Goal: Task Accomplishment & Management: Use online tool/utility

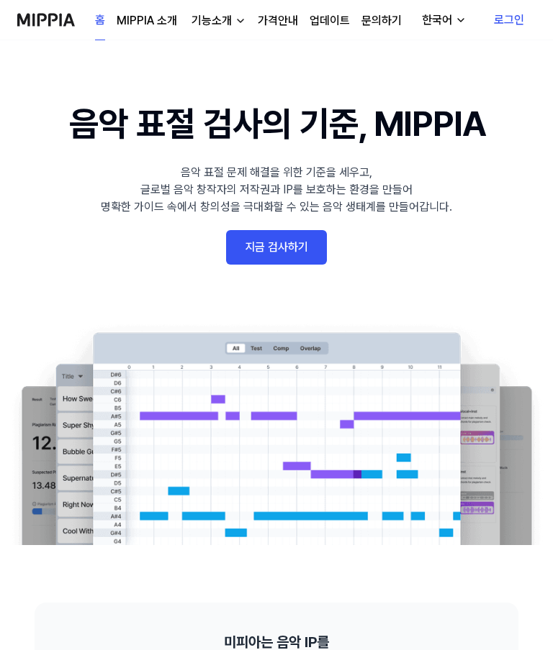
click at [303, 248] on link "지금 검사하기" at bounding box center [276, 247] width 101 height 35
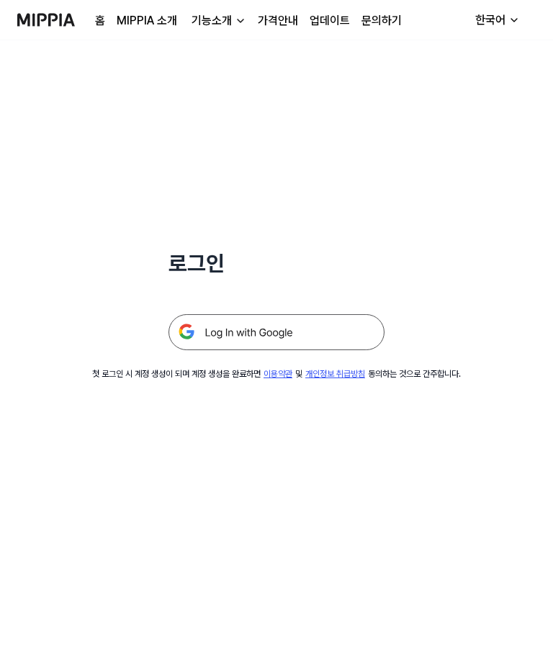
scroll to position [96, 0]
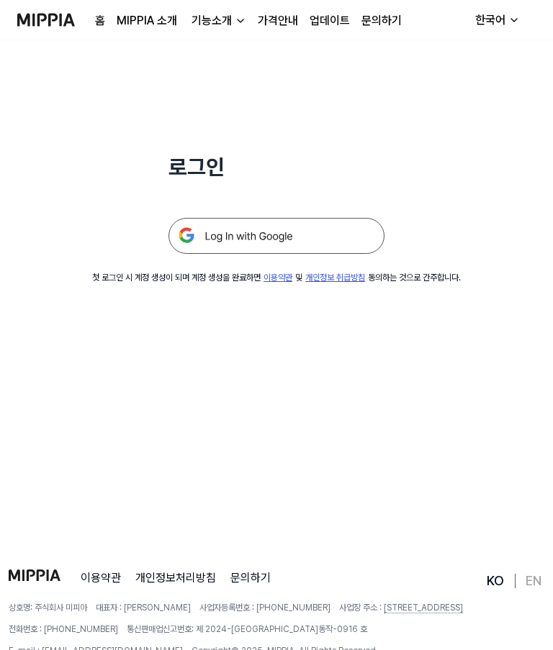
click at [328, 231] on img at bounding box center [276, 236] width 216 height 36
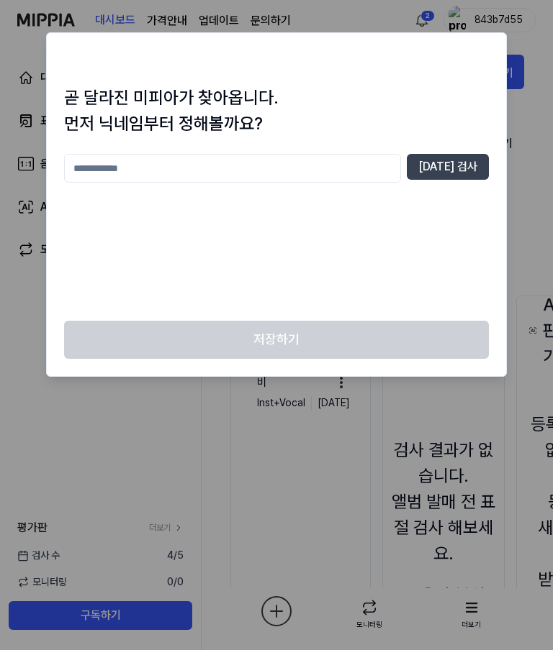
click at [83, 176] on input "text" at bounding box center [232, 168] width 337 height 29
click at [468, 155] on button "[DATE] 검사" at bounding box center [448, 167] width 82 height 26
click at [81, 161] on input "**" at bounding box center [232, 168] width 337 height 29
click at [81, 160] on input "**" at bounding box center [232, 168] width 337 height 29
click at [99, 169] on input "**" at bounding box center [232, 168] width 337 height 29
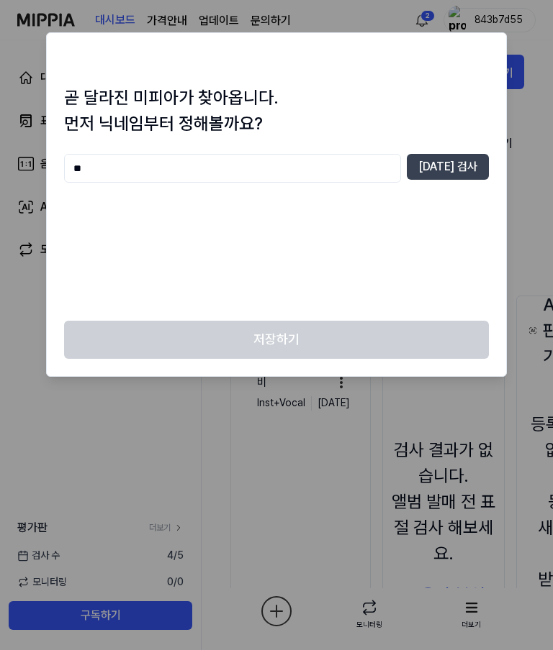
type input "*"
type input "****"
click at [471, 156] on button "[DATE] 검사" at bounding box center [448, 167] width 82 height 26
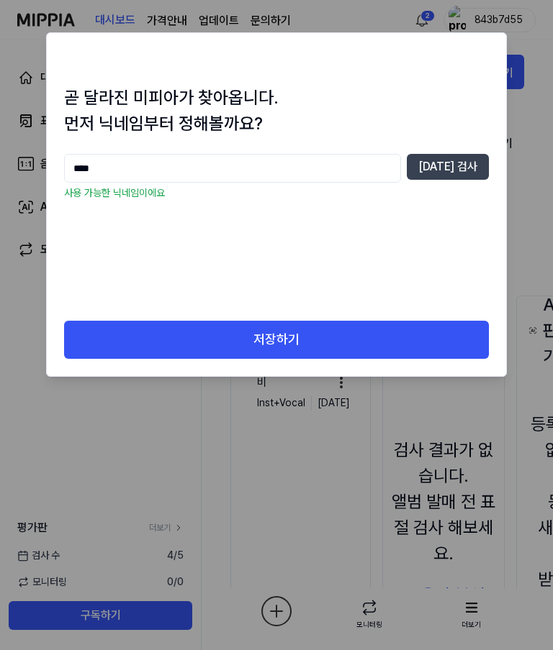
click at [107, 352] on button "저장하기" at bounding box center [276, 340] width 425 height 38
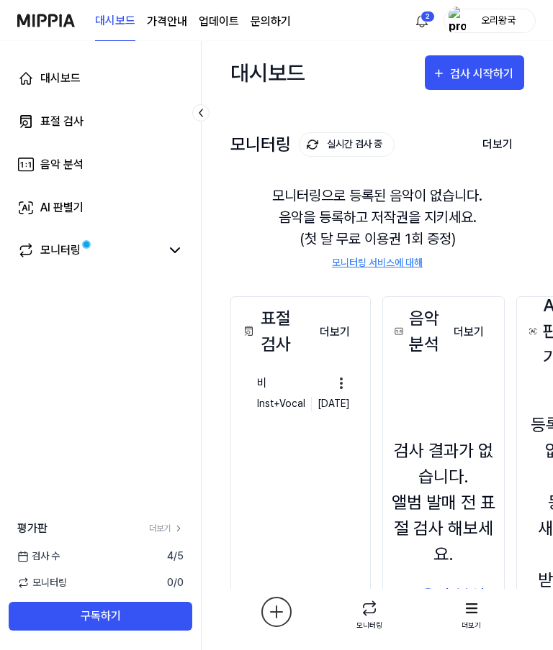
click at [498, 72] on div "검사 시작하기" at bounding box center [483, 73] width 67 height 19
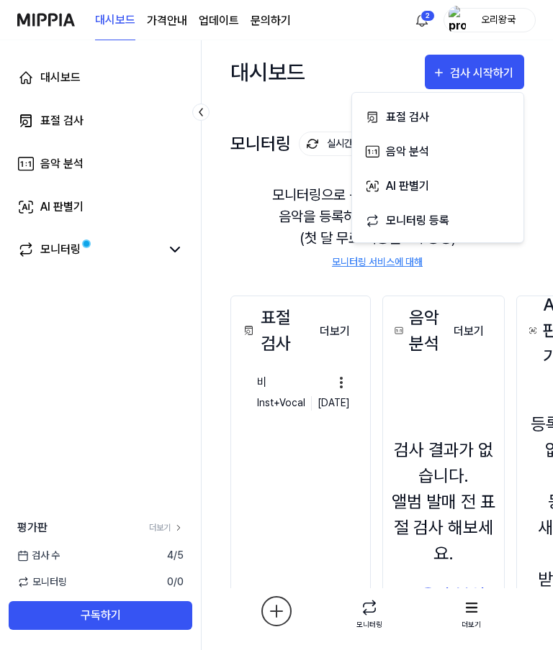
click at [477, 146] on div "음악 분석" at bounding box center [448, 151] width 125 height 19
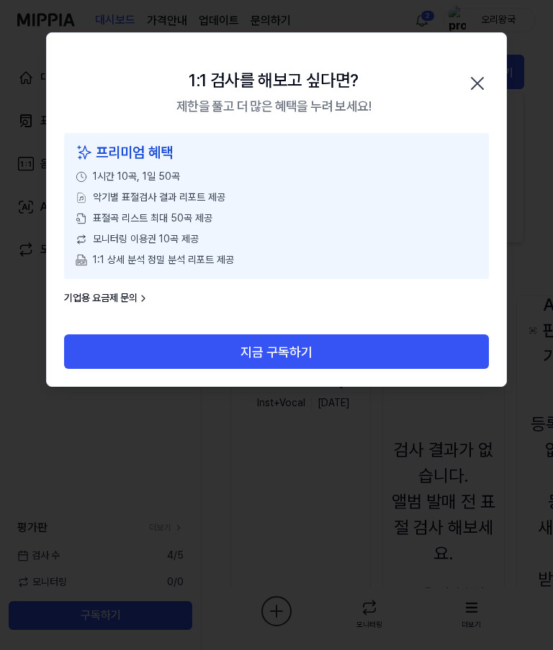
click at [492, 71] on div "1:1 검사를 해보고 싶다면? 제한을 풀고 더 많은 혜택을 누려 보세요! 닫기" at bounding box center [276, 83] width 459 height 100
click at [474, 80] on icon "button" at bounding box center [477, 84] width 12 height 12
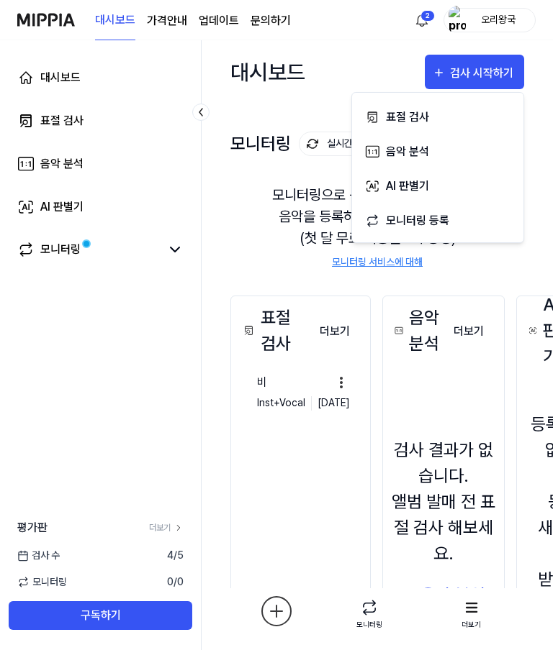
click at [504, 60] on button "검사 시작하기" at bounding box center [474, 72] width 99 height 35
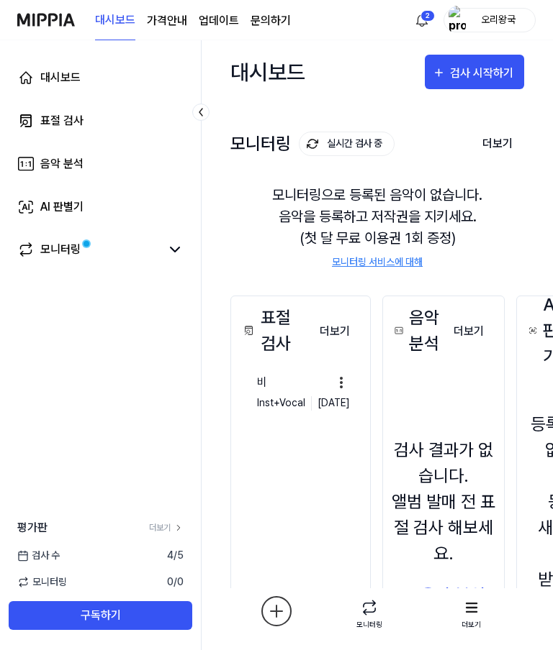
click at [499, 66] on div "검사 시작하기" at bounding box center [483, 73] width 67 height 19
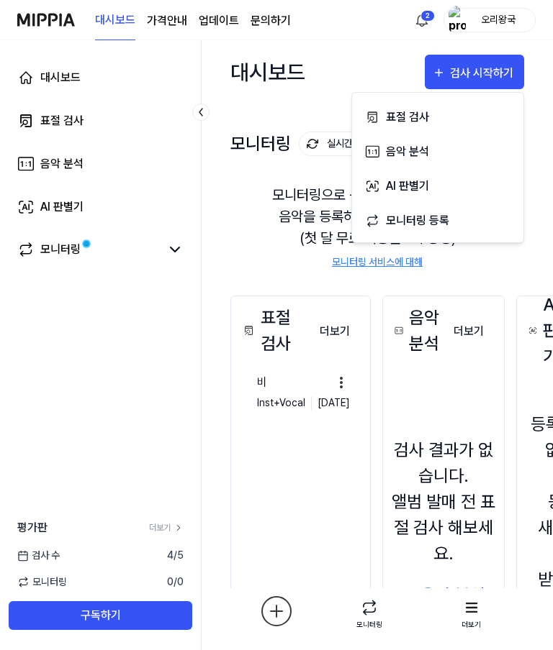
click at [463, 106] on button "표절 검사" at bounding box center [438, 116] width 160 height 35
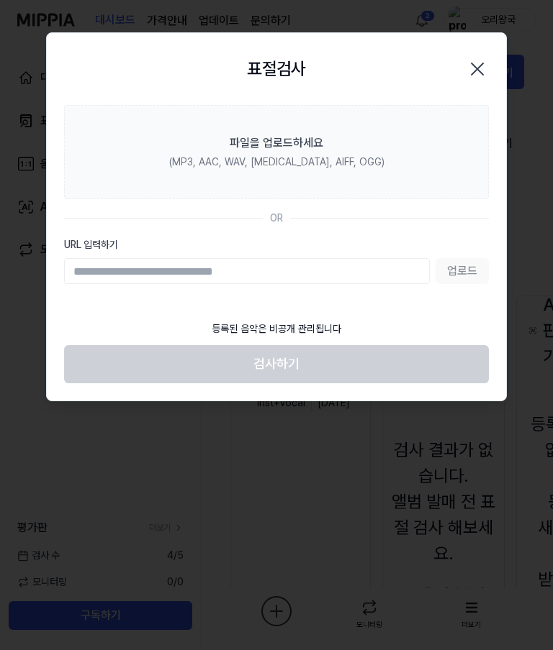
click at [101, 275] on input "URL 입력하기" at bounding box center [247, 271] width 366 height 26
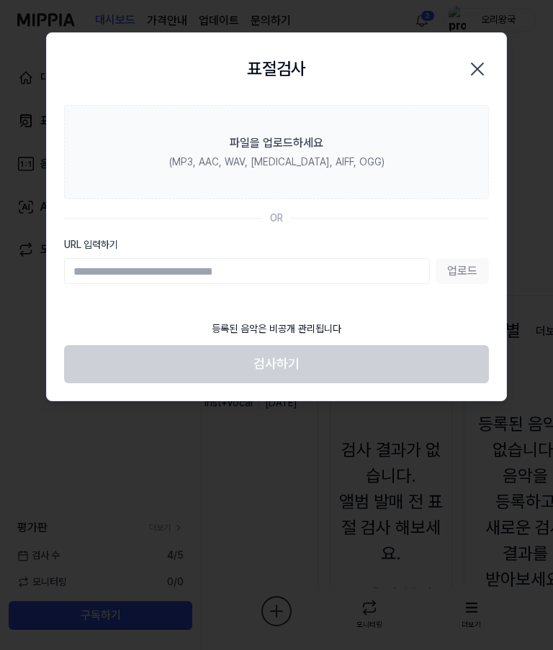
click at [102, 280] on input "URL 입력하기" at bounding box center [247, 271] width 366 height 26
paste input "**********"
type input "**********"
click at [475, 269] on button "업로드" at bounding box center [461, 271] width 53 height 26
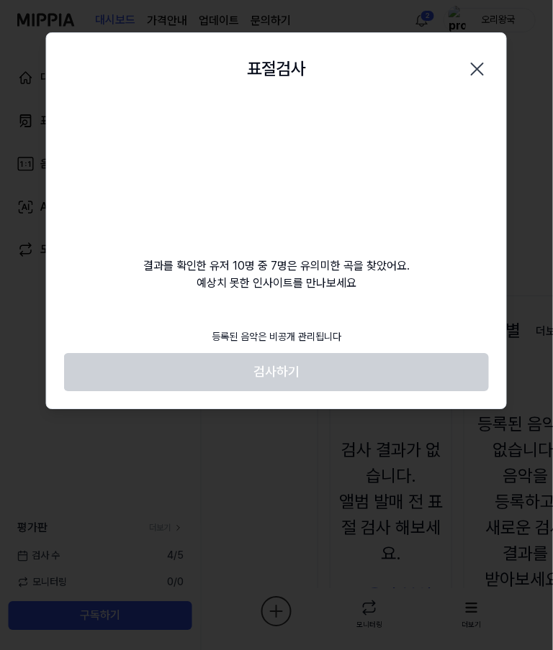
scroll to position [0, 53]
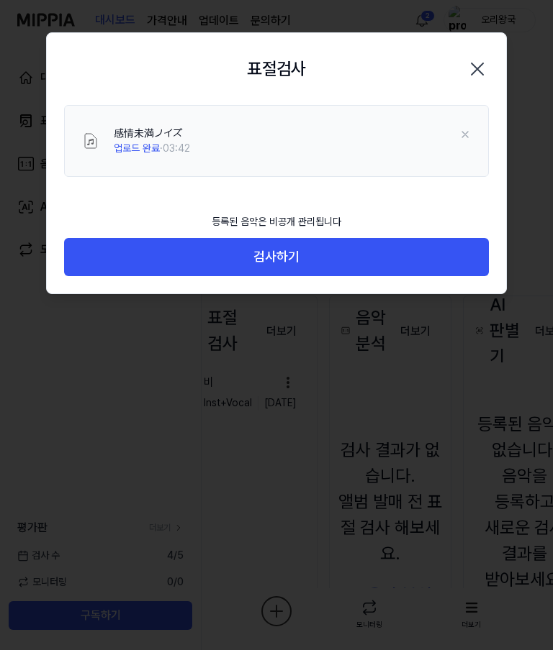
click at [83, 253] on button "검사하기" at bounding box center [276, 257] width 425 height 38
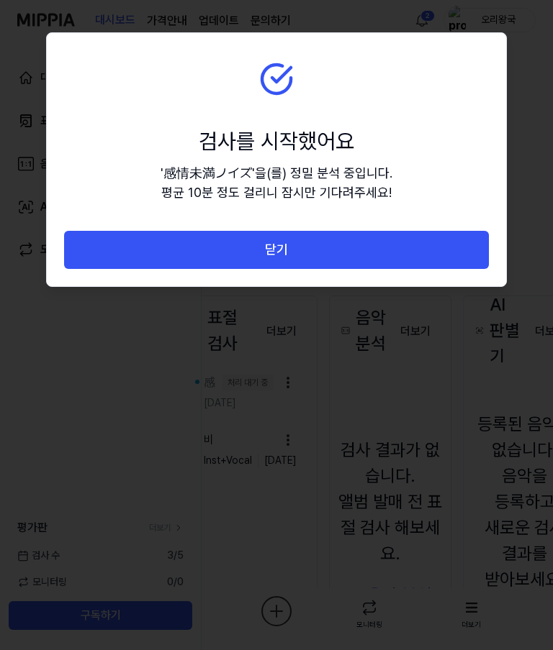
click at [81, 245] on button "닫기" at bounding box center [276, 250] width 425 height 38
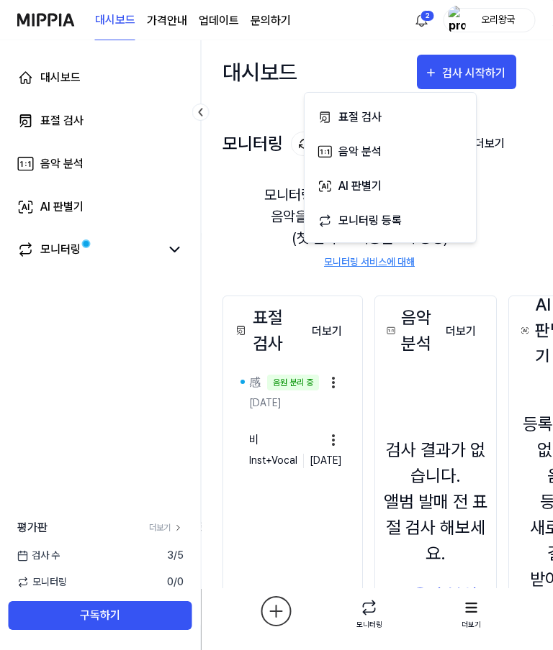
scroll to position [0, 0]
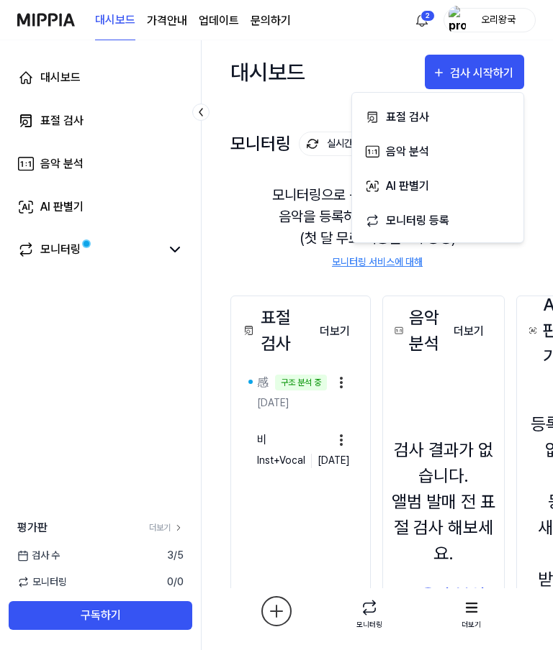
click at [309, 444] on div "비" at bounding box center [292, 440] width 70 height 17
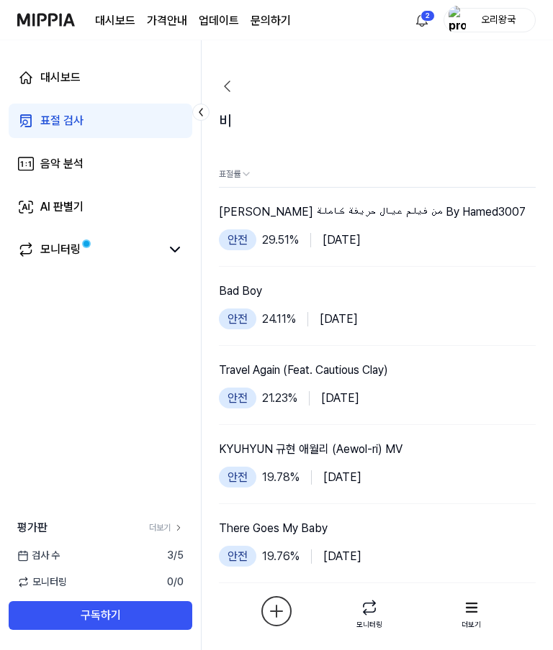
click at [226, 78] on img at bounding box center [227, 86] width 17 height 17
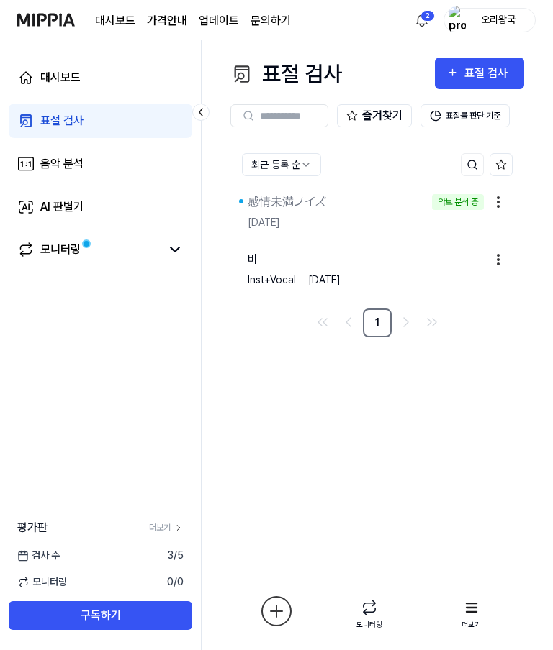
click at [166, 254] on icon at bounding box center [174, 249] width 17 height 17
click at [158, 245] on link "모니터링" at bounding box center [88, 249] width 143 height 17
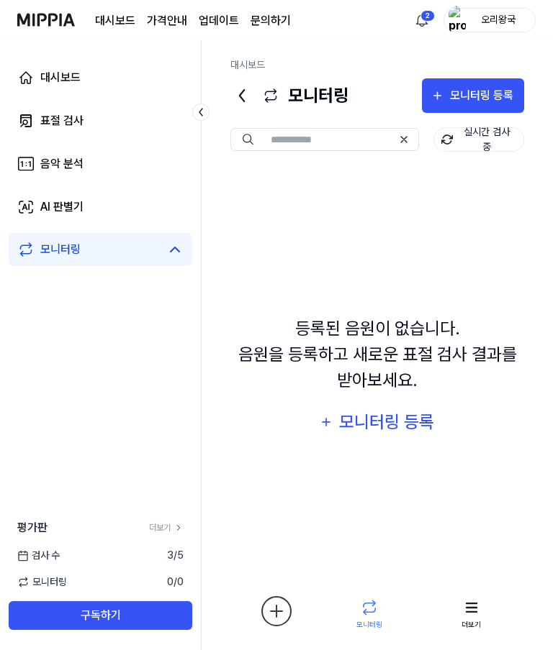
click at [174, 257] on icon at bounding box center [174, 249] width 17 height 17
click at [24, 86] on link "대시보드" at bounding box center [100, 77] width 183 height 35
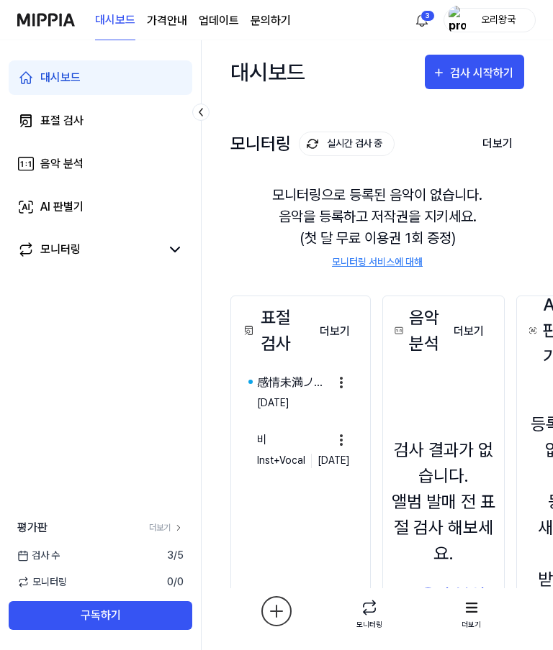
click at [312, 386] on div "感情未満ノイズ" at bounding box center [292, 382] width 70 height 17
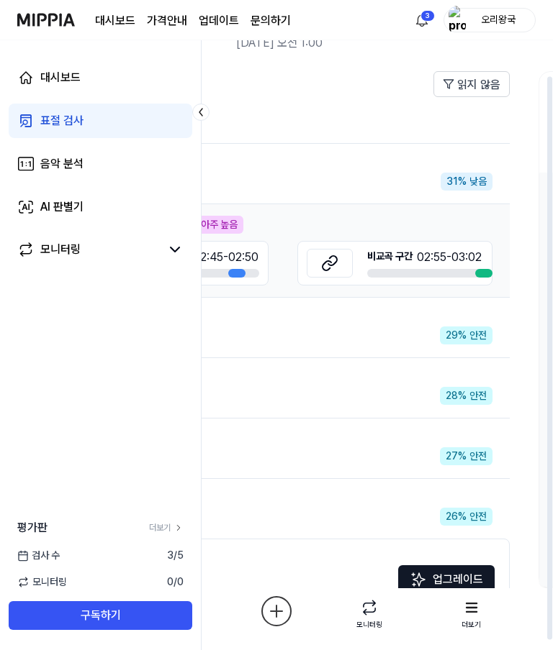
scroll to position [6, 340]
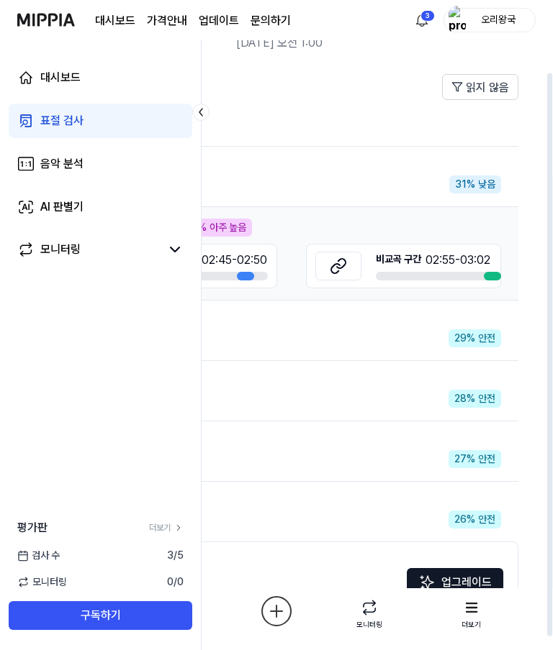
click at [327, 257] on button at bounding box center [338, 266] width 46 height 29
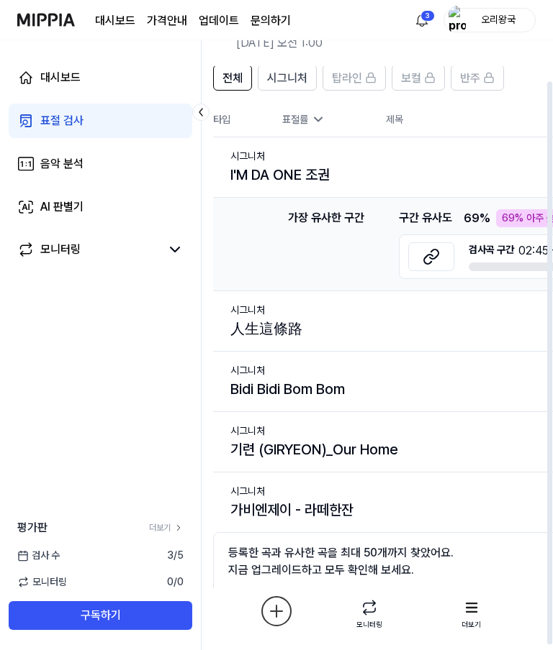
scroll to position [15, 27]
